Goal: Book appointment/travel/reservation

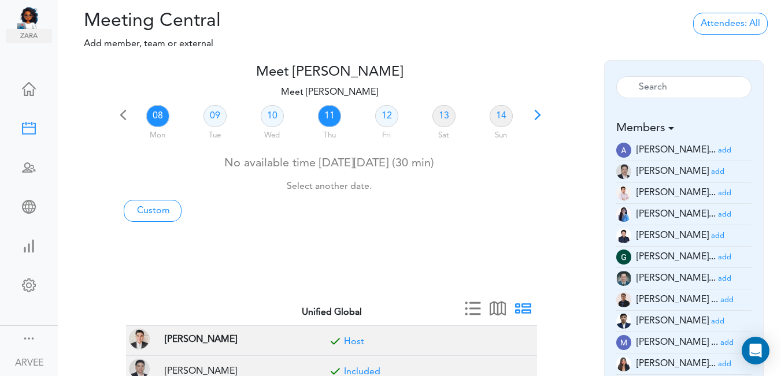
click at [329, 117] on link "11" at bounding box center [329, 116] width 23 height 22
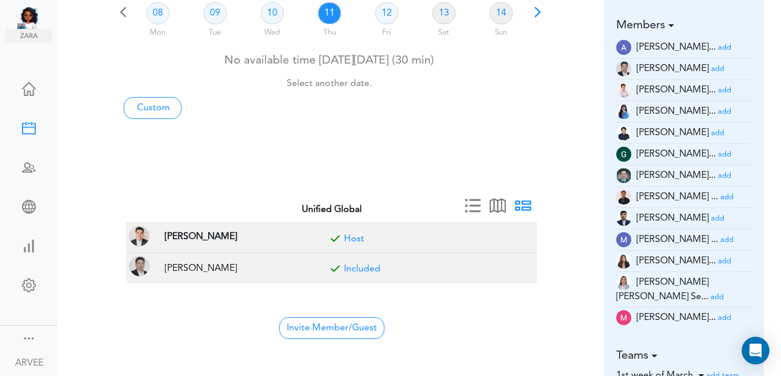
scroll to position [121, 0]
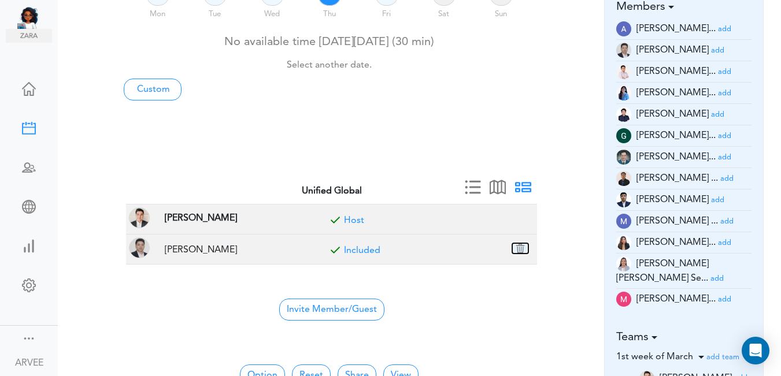
drag, startPoint x: 521, startPoint y: 246, endPoint x: 433, endPoint y: 56, distance: 209.2
click at [521, 246] on button "button" at bounding box center [520, 248] width 16 height 10
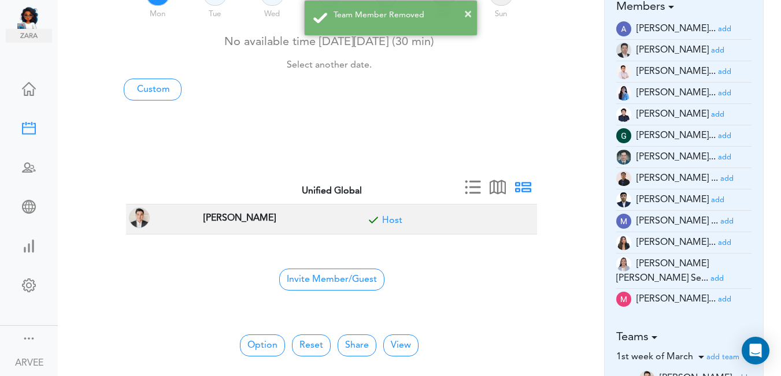
scroll to position [111, 0]
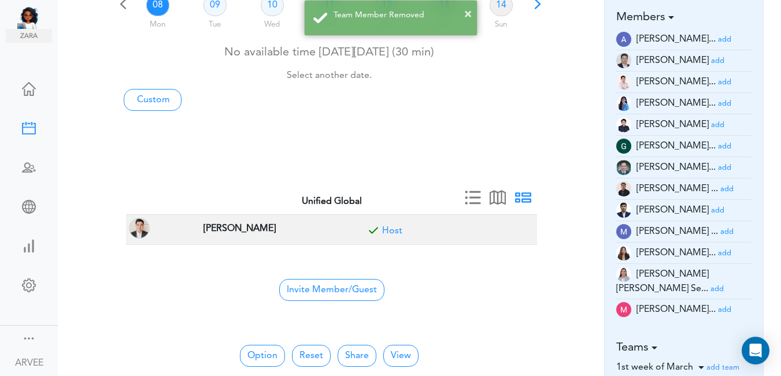
click at [718, 306] on small "add" at bounding box center [724, 310] width 13 height 8
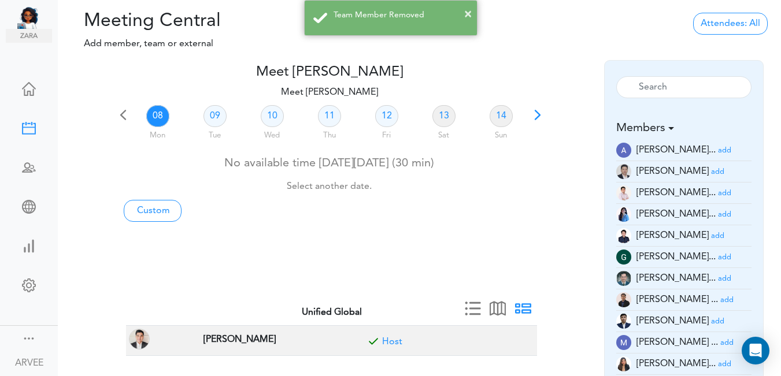
click at [720, 295] on link "add" at bounding box center [726, 299] width 13 height 9
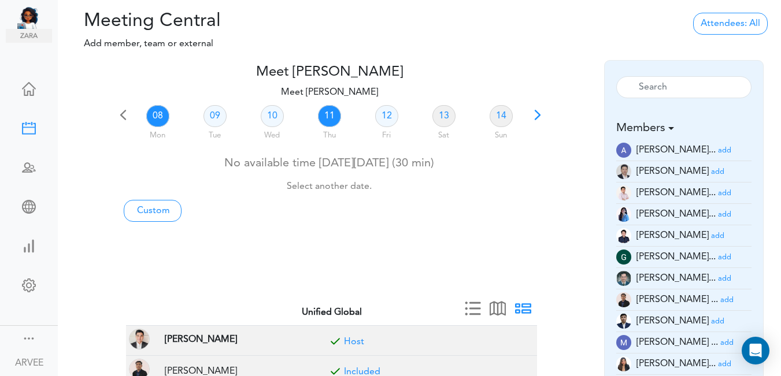
click at [324, 116] on link "11" at bounding box center [329, 116] width 23 height 22
click at [321, 117] on link "11" at bounding box center [329, 116] width 23 height 22
click at [145, 213] on link "Custom" at bounding box center [153, 211] width 58 height 22
type input "Meet [PERSON_NAME]"
type input "[URL][DOMAIN_NAME][SECURITY_DATA]"
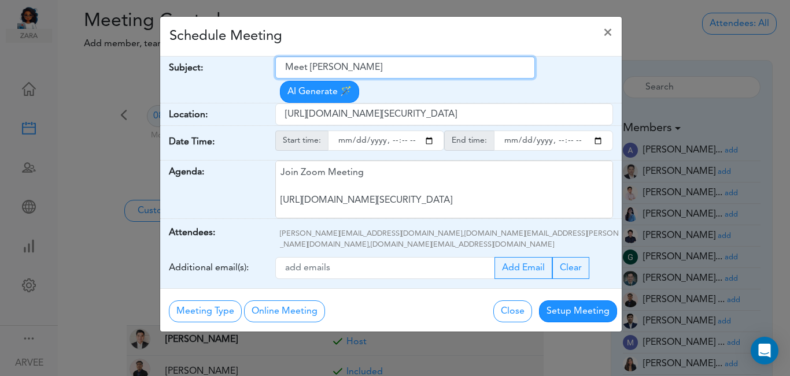
click at [286, 66] on input "Meet [PERSON_NAME]" at bounding box center [405, 68] width 260 height 22
paste input "[PERSON_NAME]- Q3 2025 Tax Plan"
type input "[PERSON_NAME]- Q3 2025 Tax Plan"
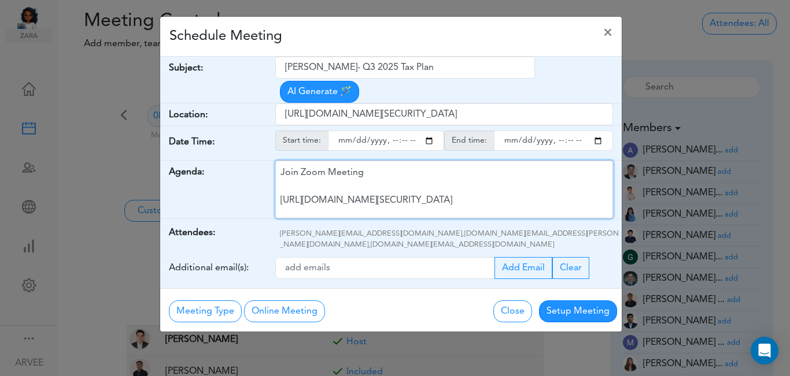
click at [310, 165] on div "Join Zoom Meeting [URL][DOMAIN_NAME][SECURITY_DATA] Meeting ID: 9174257685 Pass…" at bounding box center [444, 190] width 338 height 58
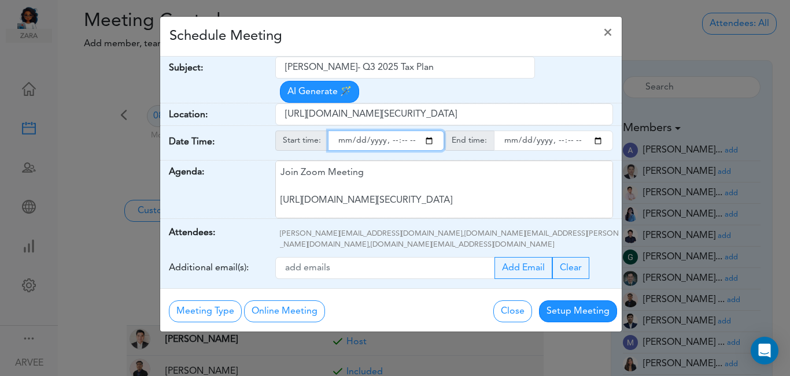
click at [429, 131] on input "starttime" at bounding box center [386, 141] width 116 height 20
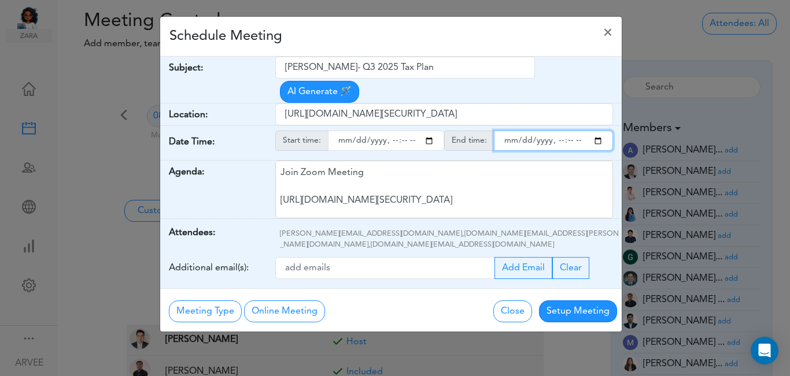
type input "[DATE]T15:59"
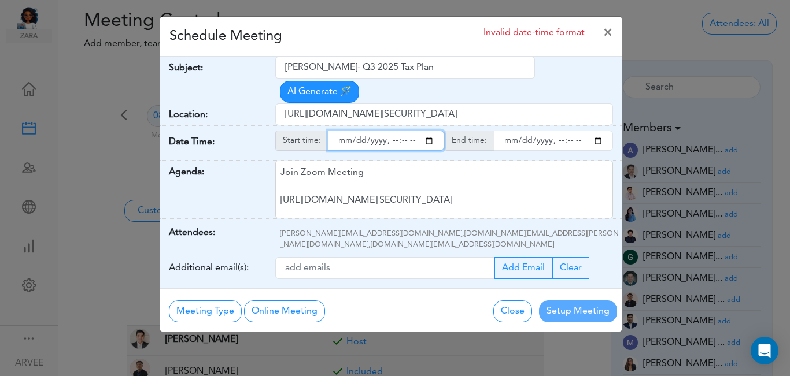
click at [597, 131] on input "endtime" at bounding box center [553, 141] width 119 height 20
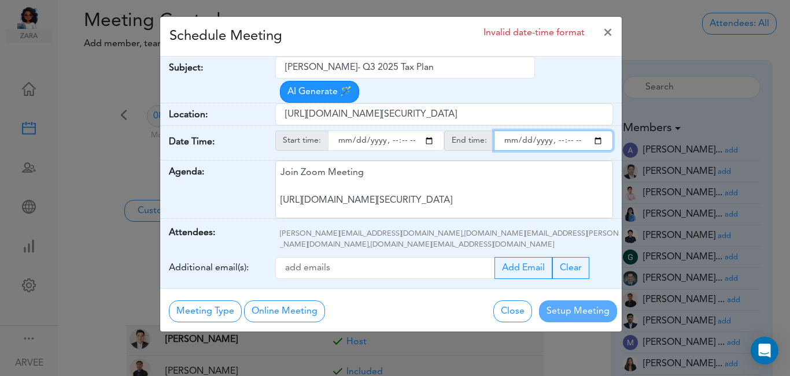
click at [568, 131] on input "endtime" at bounding box center [553, 141] width 119 height 20
type input "[DATE]T16:00"
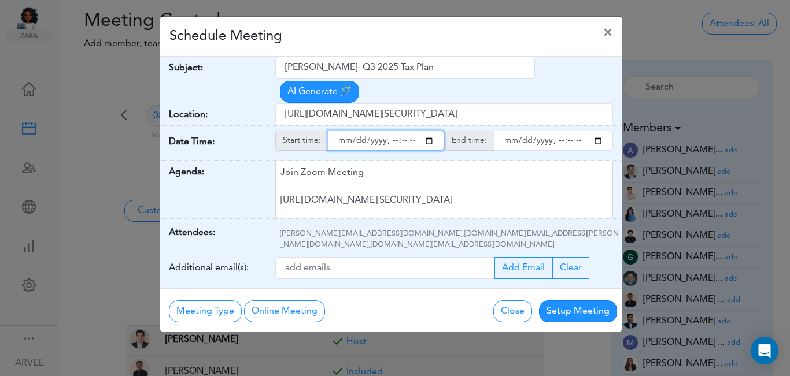
click at [403, 131] on input "starttime" at bounding box center [386, 141] width 116 height 20
type input "[DATE]T15:15"
click at [291, 46] on div "Schedule Meeting ×" at bounding box center [390, 37] width 461 height 40
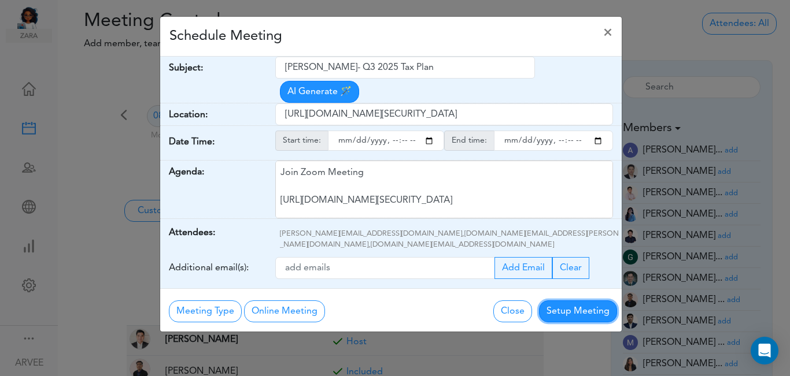
click at [566, 301] on button "Setup Meeting" at bounding box center [578, 312] width 78 height 22
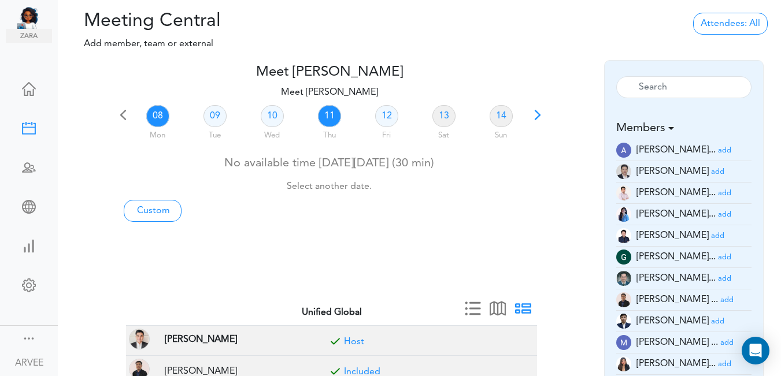
click at [333, 114] on link "11" at bounding box center [329, 116] width 23 height 22
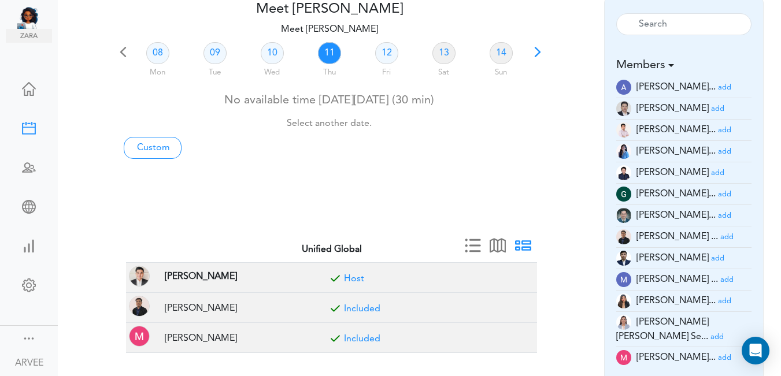
scroll to position [143, 0]
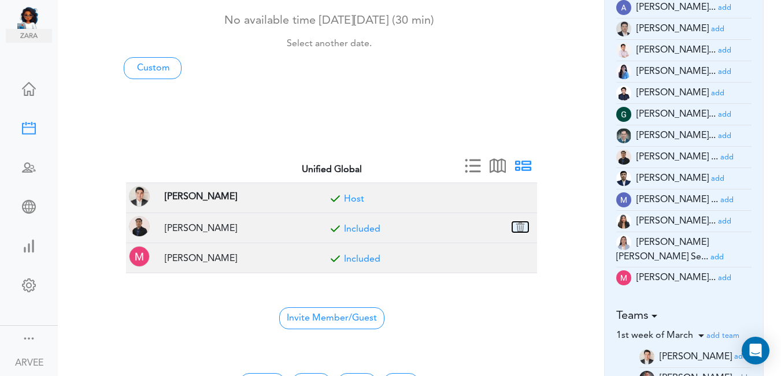
drag, startPoint x: 520, startPoint y: 224, endPoint x: 445, endPoint y: 63, distance: 177.4
click at [518, 227] on button "button" at bounding box center [520, 227] width 16 height 10
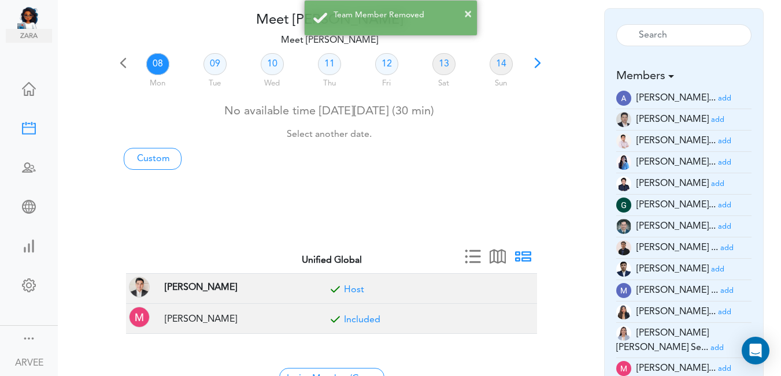
scroll to position [0, 0]
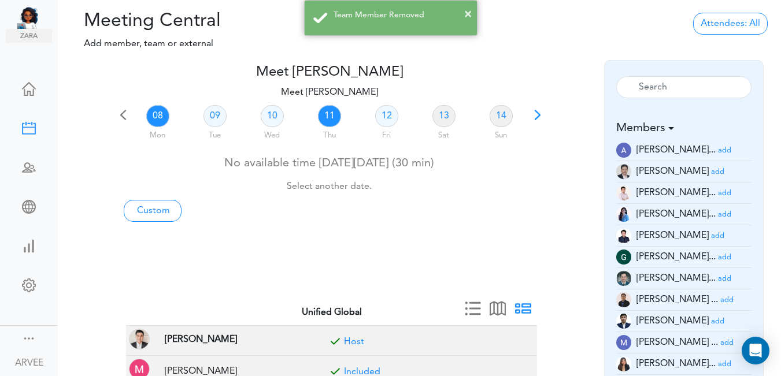
click at [329, 113] on link "11" at bounding box center [329, 116] width 23 height 22
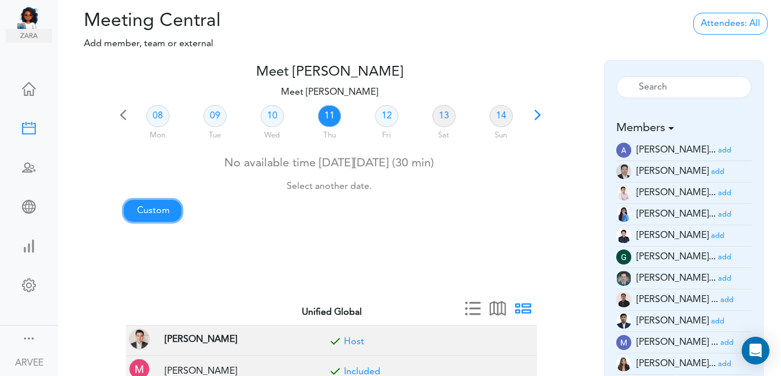
click at [162, 209] on link "Custom" at bounding box center [153, 211] width 58 height 22
type input "Meet [PERSON_NAME]"
type input "[URL][DOMAIN_NAME][SECURITY_DATA]"
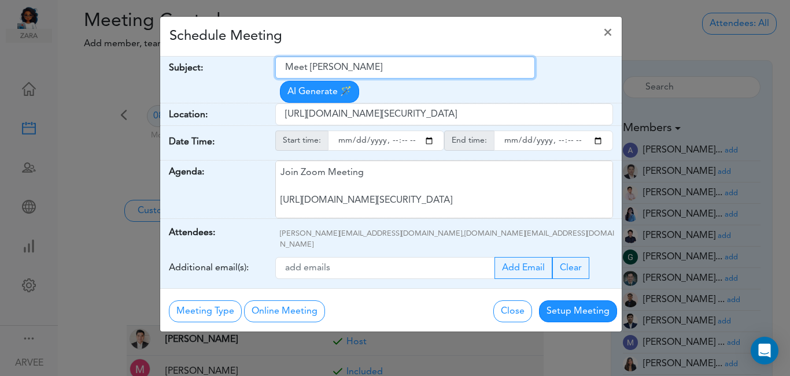
click at [286, 69] on input "Meet [PERSON_NAME]" at bounding box center [405, 68] width 260 height 22
click at [287, 69] on input "Meet [PERSON_NAME]" at bounding box center [405, 68] width 260 height 22
paste input "[PERSON_NAME]- Q3 2025 Tax Plan"
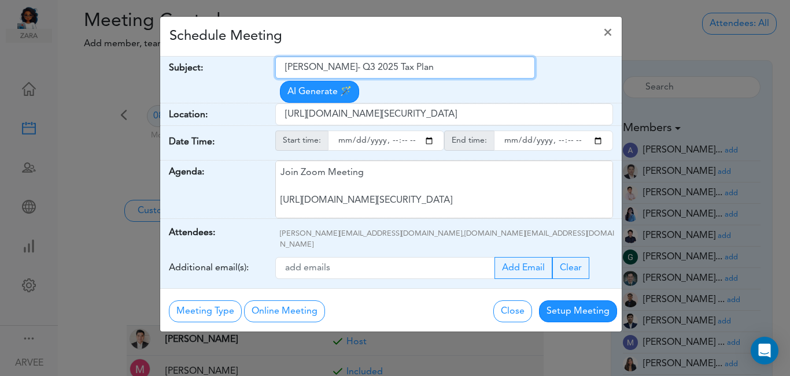
type input "[PERSON_NAME]- Q3 2025 Tax Plan"
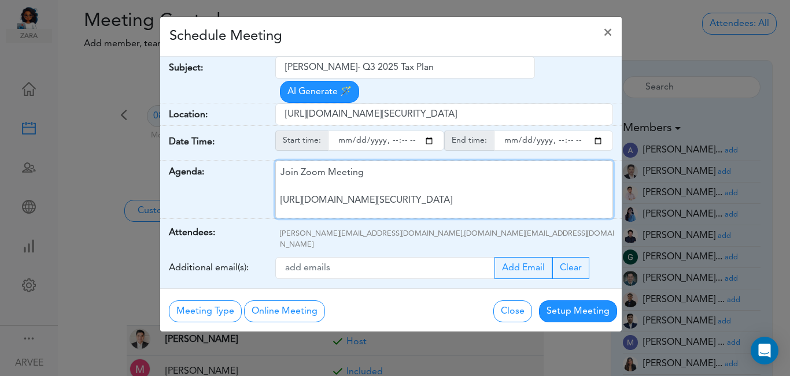
click at [311, 166] on div "Join Zoom Meeting [URL][DOMAIN_NAME][SECURITY_DATA] Meeting ID: 9174257685 Pass…" at bounding box center [444, 190] width 338 height 58
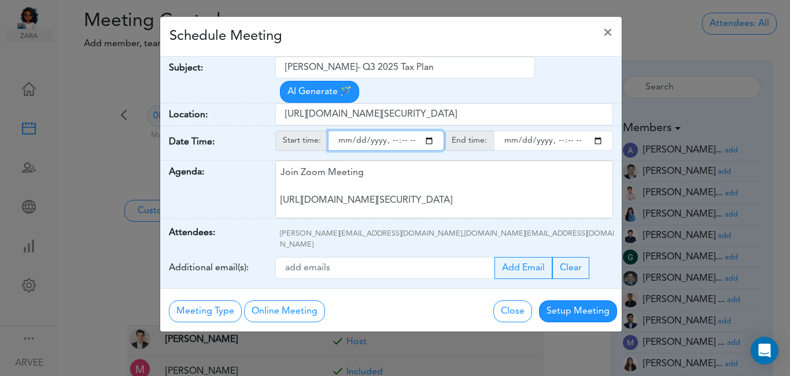
click at [431, 131] on input "starttime" at bounding box center [386, 141] width 116 height 20
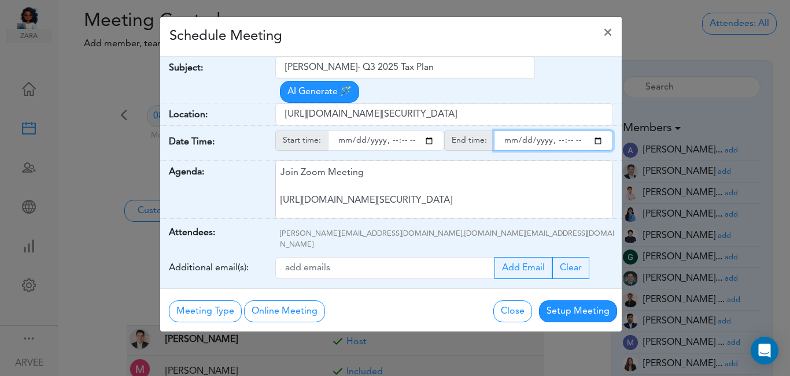
type input "[DATE]T16:02"
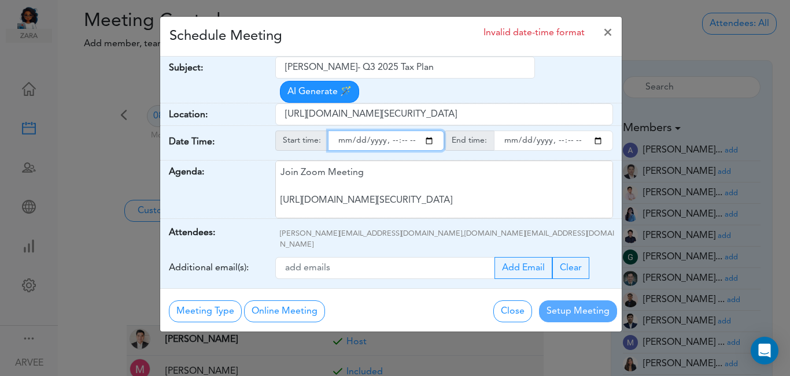
click at [597, 131] on input "endtime" at bounding box center [553, 141] width 119 height 20
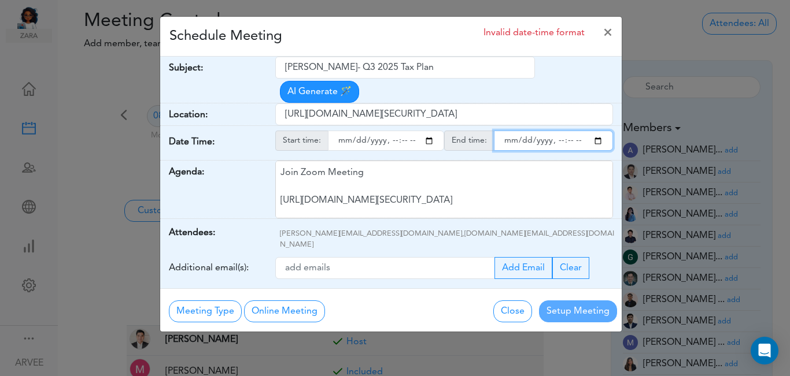
click at [568, 131] on input "endtime" at bounding box center [553, 141] width 119 height 20
type input "[DATE]T17:00"
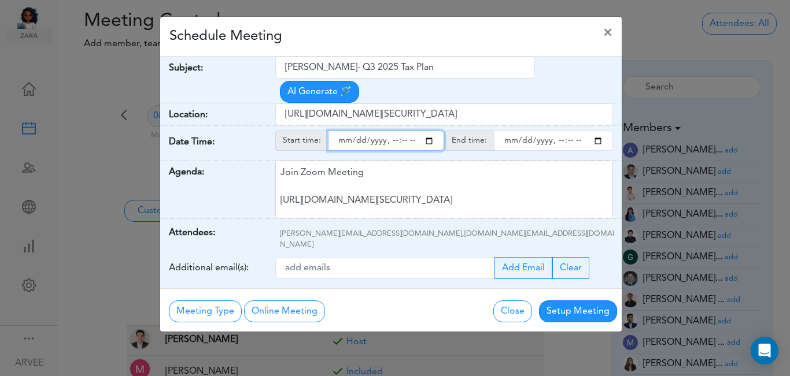
click at [403, 131] on input "starttime" at bounding box center [386, 141] width 116 height 20
type input "[DATE]T16:15"
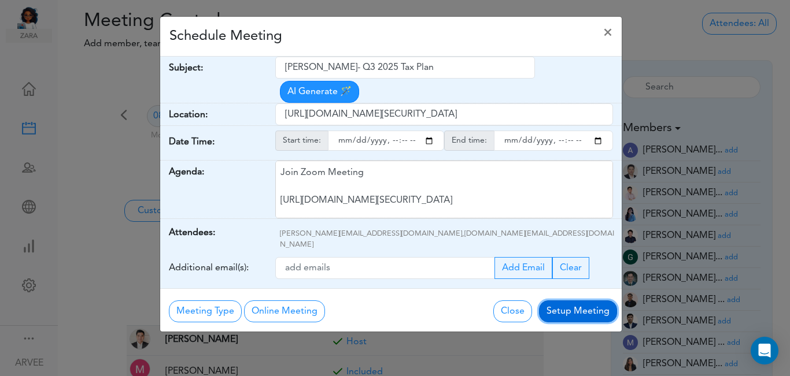
click at [565, 301] on button "Setup Meeting" at bounding box center [578, 312] width 78 height 22
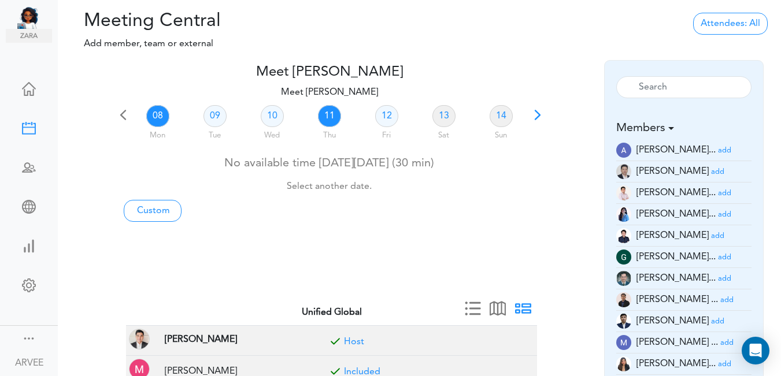
click at [326, 117] on link "11" at bounding box center [329, 116] width 23 height 22
click at [157, 210] on link "Custom" at bounding box center [153, 211] width 58 height 22
type input "Meet [PERSON_NAME]"
type input "[URL][DOMAIN_NAME][SECURITY_DATA]"
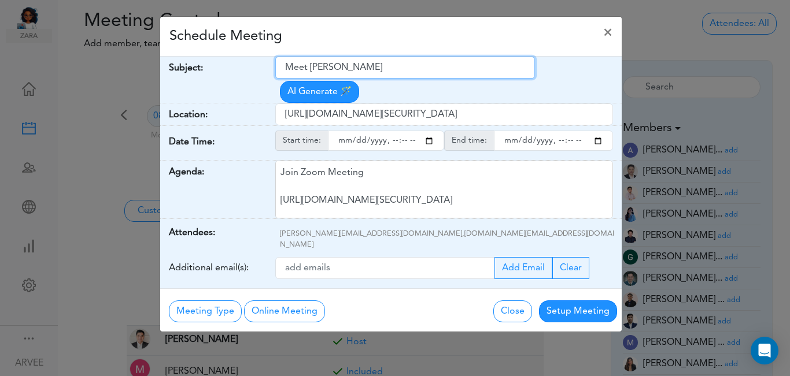
drag, startPoint x: 287, startPoint y: 65, endPoint x: 380, endPoint y: 71, distance: 93.2
click at [380, 71] on input "Meet [PERSON_NAME]" at bounding box center [405, 68] width 260 height 22
paste input "[EMAIL_ADDRESS][DOMAIN_NAME]"
click at [291, 69] on input "[EMAIL_ADDRESS][DOMAIN_NAME]" at bounding box center [405, 68] width 260 height 22
drag, startPoint x: 286, startPoint y: 69, endPoint x: 383, endPoint y: 72, distance: 97.1
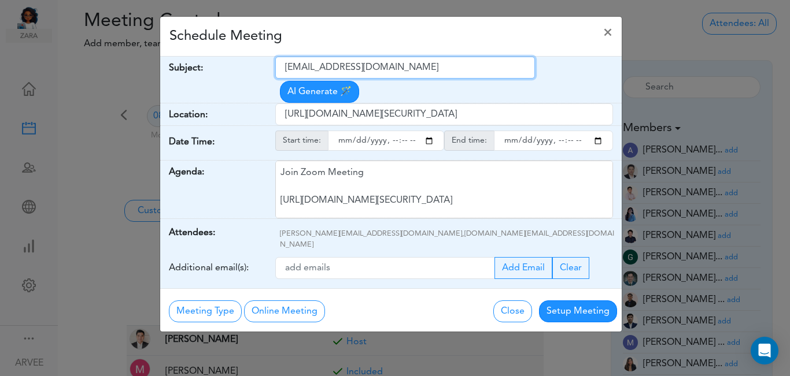
click at [393, 72] on input "[EMAIL_ADDRESS][DOMAIN_NAME]" at bounding box center [405, 68] width 260 height 22
paste input "[PERSON_NAME]- Q3 2025 Tax Plan"
click at [286, 71] on input "[PERSON_NAME]- Q3 2025 Tax Plan" at bounding box center [405, 68] width 260 height 22
type input "Internal: [PERSON_NAME]- Q3 2025 Tax Plan"
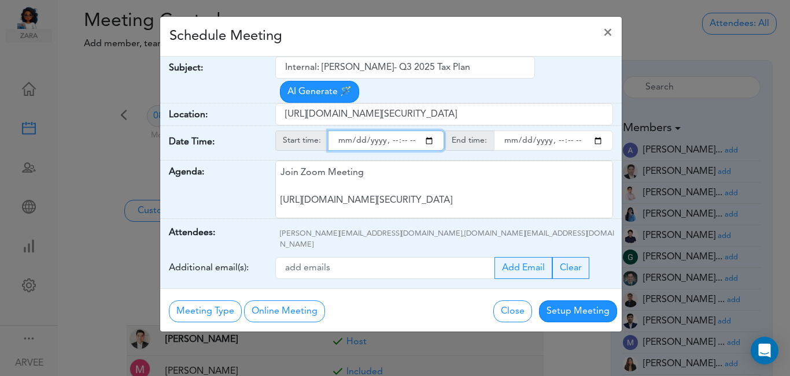
click at [429, 131] on input "starttime" at bounding box center [386, 141] width 116 height 20
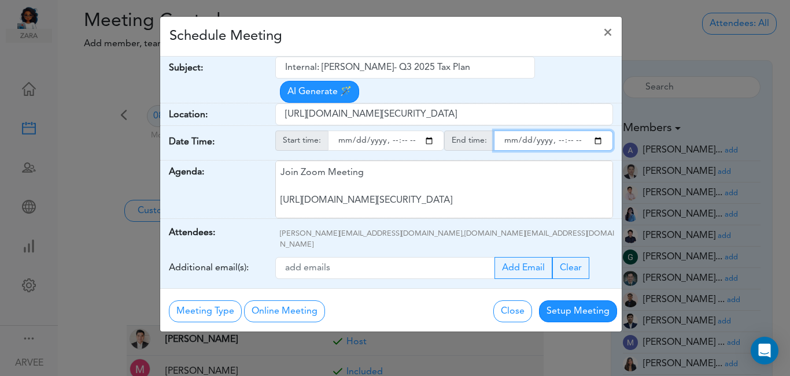
type input "[DATE]T16:04"
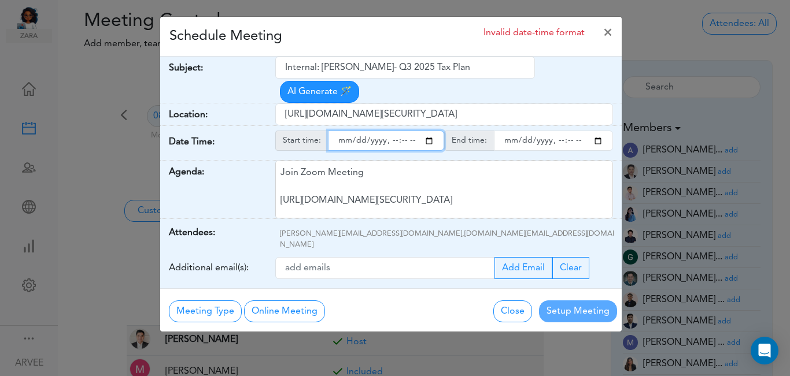
click at [594, 131] on input "endtime" at bounding box center [553, 141] width 119 height 20
click at [570, 131] on input "endtime" at bounding box center [553, 141] width 119 height 20
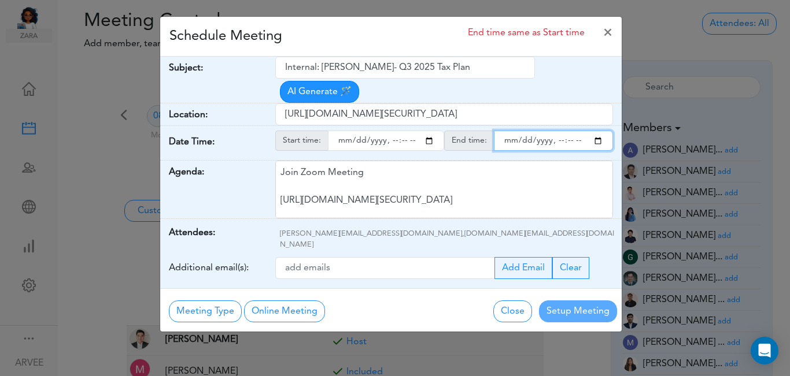
click at [569, 131] on input "endtime" at bounding box center [553, 141] width 119 height 20
type input "[DATE]T16:01"
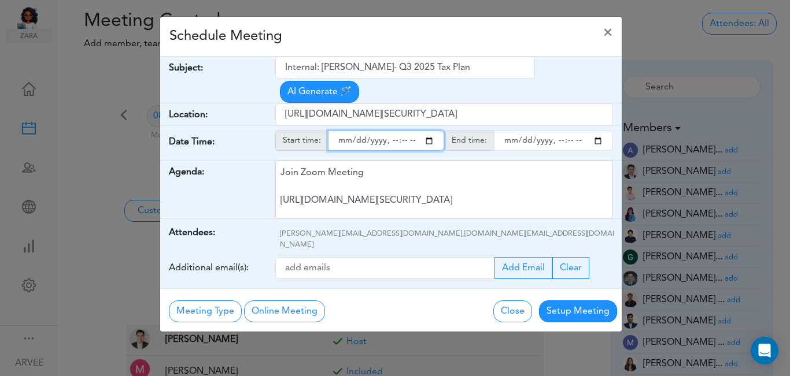
click at [428, 131] on input "starttime" at bounding box center [386, 141] width 116 height 20
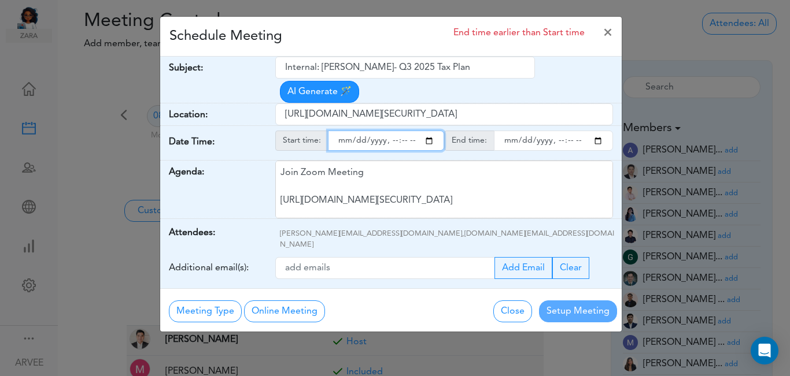
click at [403, 131] on input "starttime" at bounding box center [386, 141] width 116 height 20
type input "[DATE]T16:00"
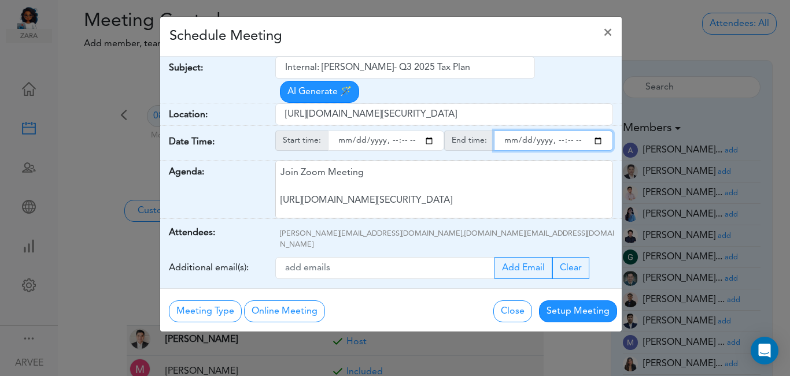
click at [568, 131] on input "endtime" at bounding box center [553, 141] width 119 height 20
type input "[DATE]T16:15"
click at [412, 38] on div "Schedule Meeting ×" at bounding box center [390, 37] width 461 height 40
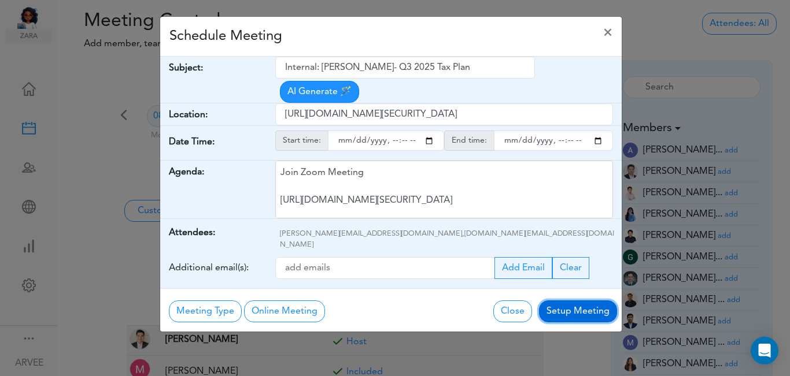
click at [580, 301] on button "Setup Meeting" at bounding box center [578, 312] width 78 height 22
